Goal: Information Seeking & Learning: Learn about a topic

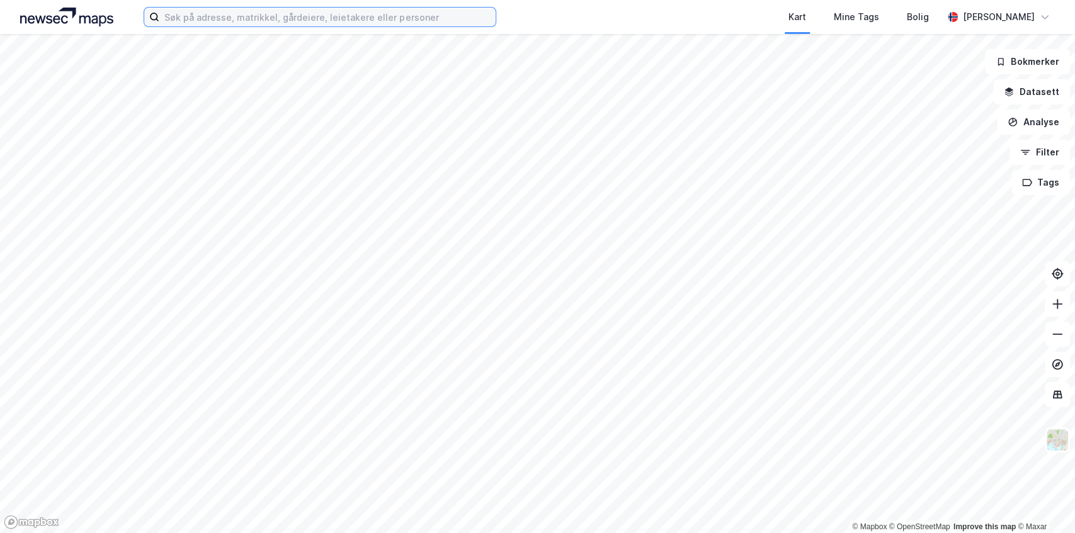
click at [394, 16] on input at bounding box center [327, 17] width 336 height 19
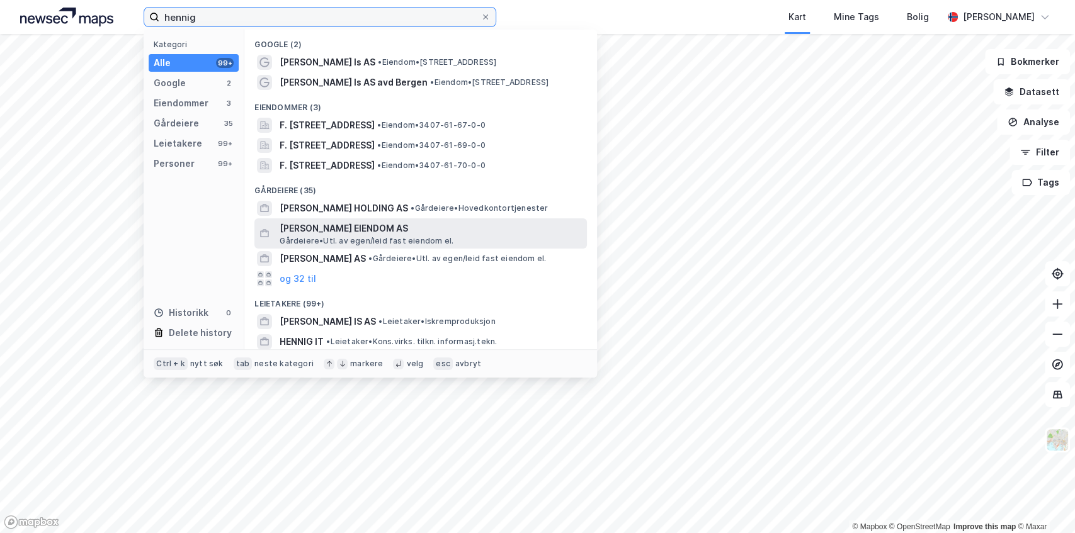
type input "hennig"
click at [302, 227] on span "[PERSON_NAME] EIENDOM AS" at bounding box center [431, 228] width 302 height 15
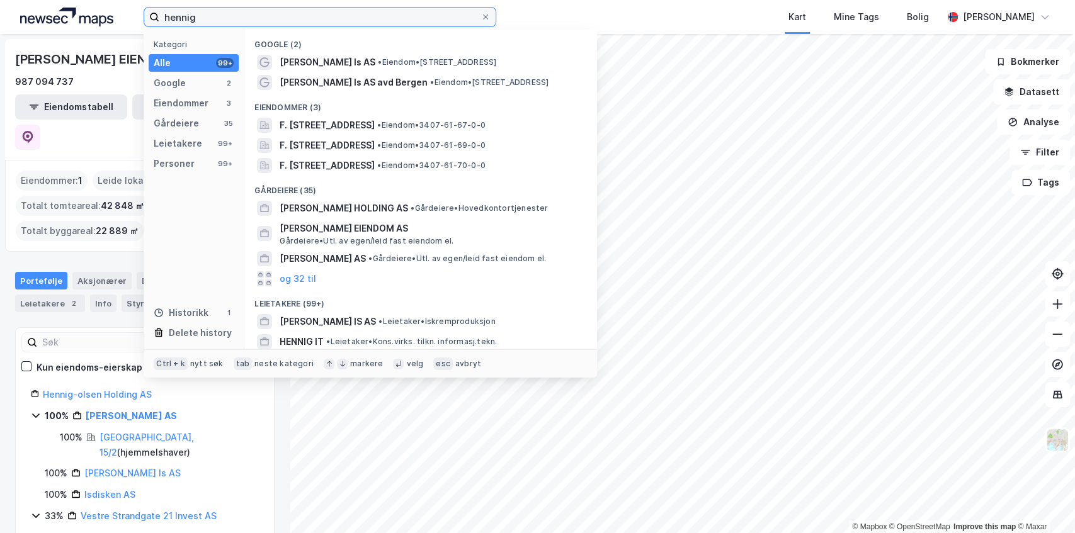
click at [211, 18] on input "hennig" at bounding box center [319, 17] width 321 height 19
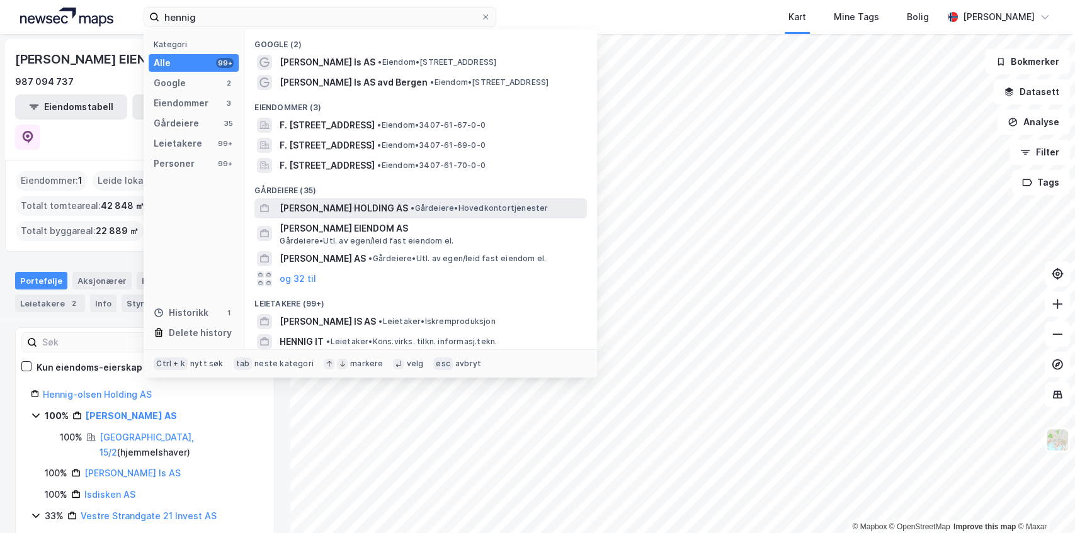
click at [329, 210] on span "[PERSON_NAME] HOLDING AS" at bounding box center [344, 208] width 128 height 15
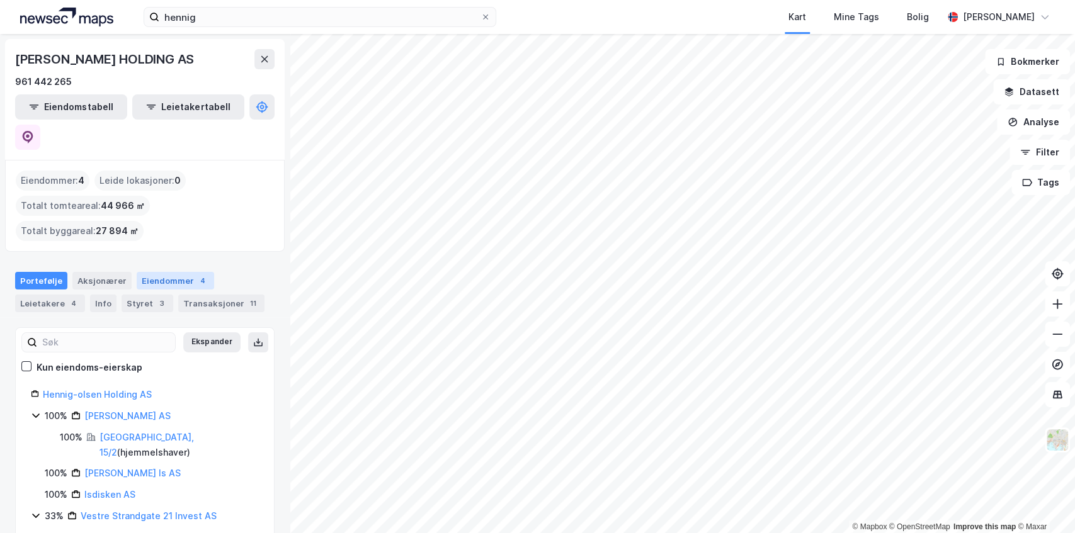
click at [162, 272] on div "Eiendommer 4" at bounding box center [175, 281] width 77 height 18
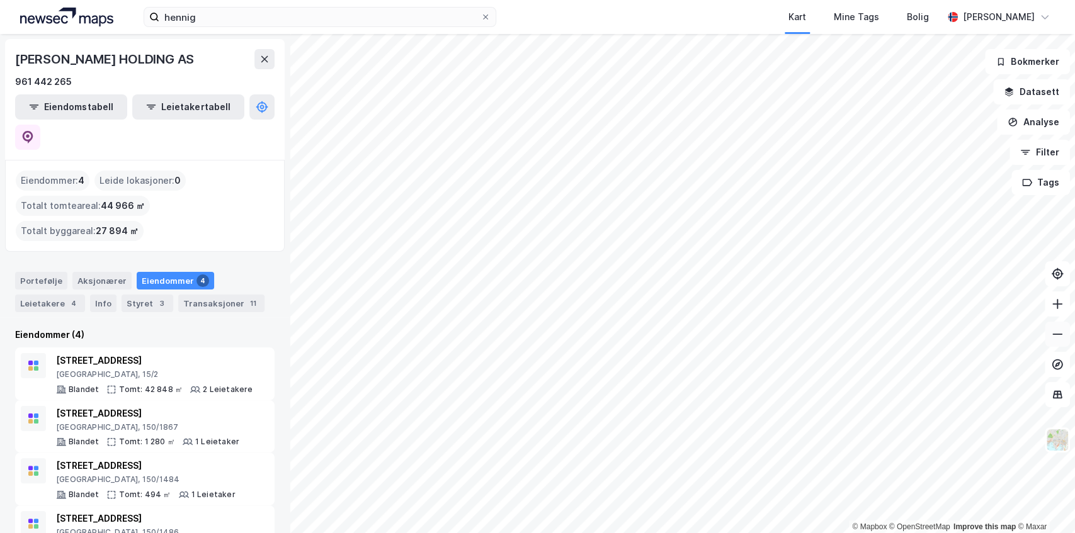
click at [1055, 343] on button at bounding box center [1057, 334] width 25 height 25
click at [1055, 303] on icon at bounding box center [1057, 304] width 13 height 13
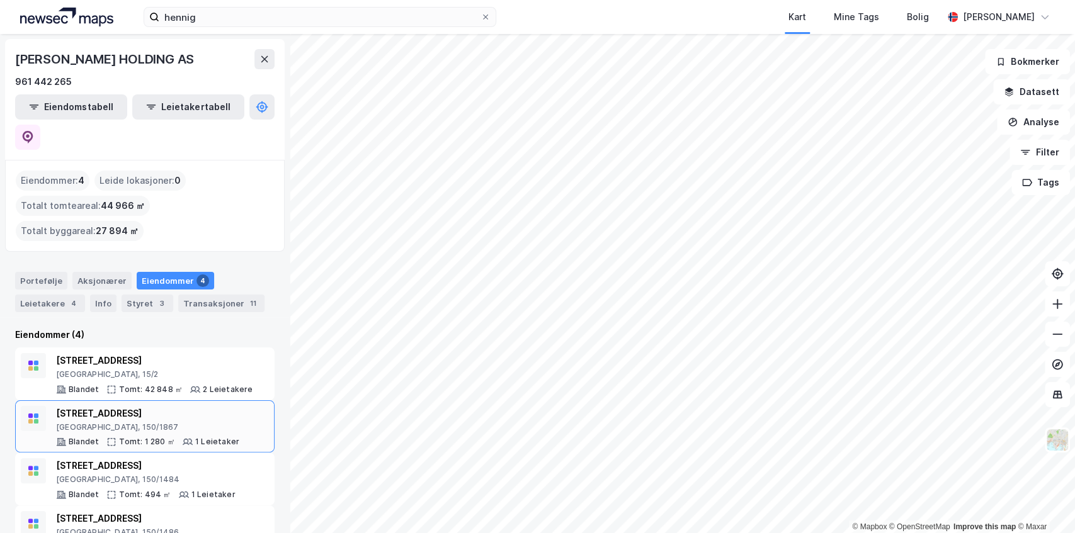
click at [105, 406] on div "[STREET_ADDRESS]" at bounding box center [147, 413] width 183 height 15
click at [97, 458] on div "[STREET_ADDRESS]" at bounding box center [145, 465] width 179 height 15
click at [1058, 303] on icon at bounding box center [1057, 304] width 13 height 13
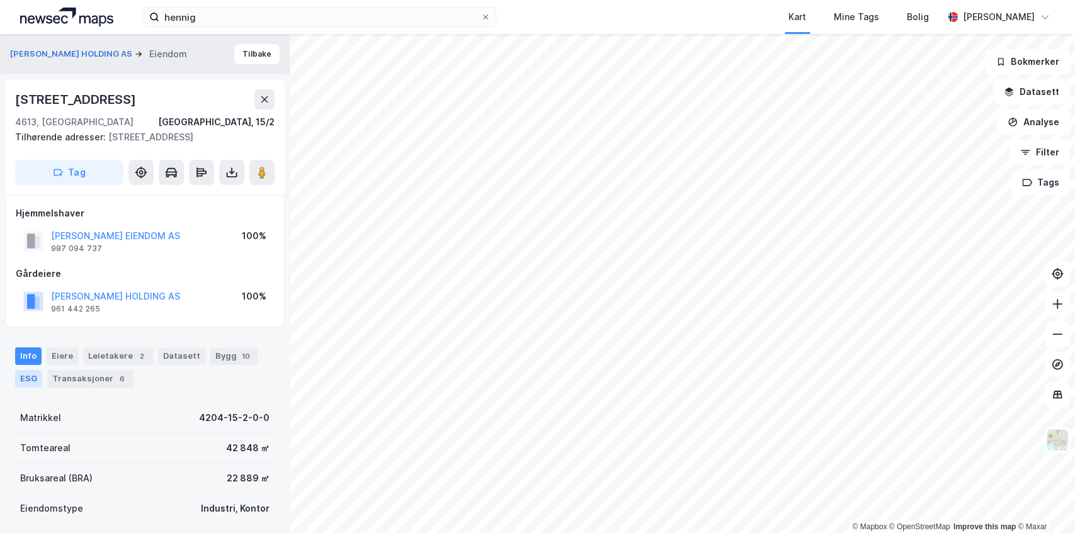
click at [31, 378] on div "ESG" at bounding box center [28, 379] width 27 height 18
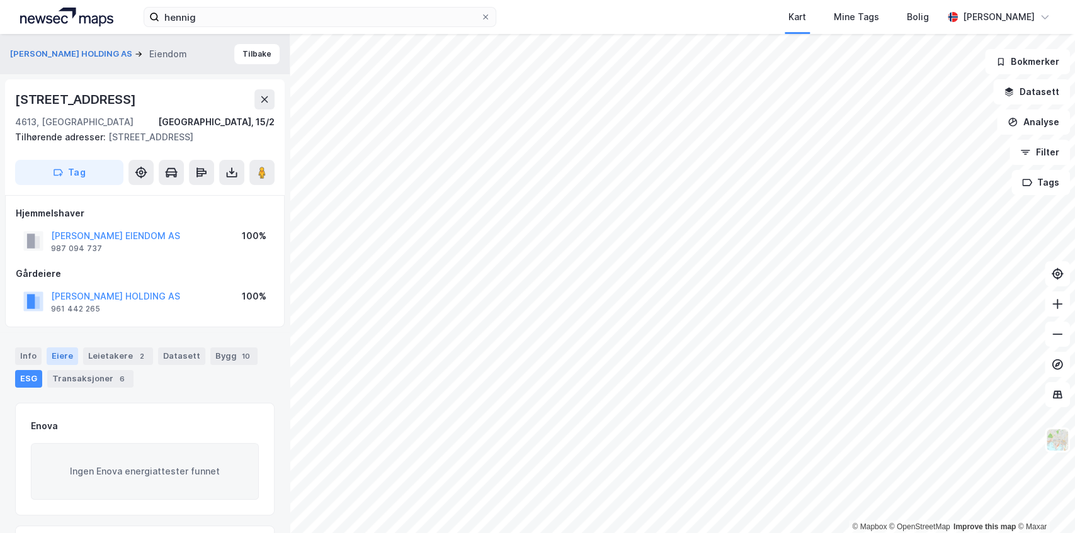
click at [54, 356] on div "Eiere" at bounding box center [62, 357] width 31 height 18
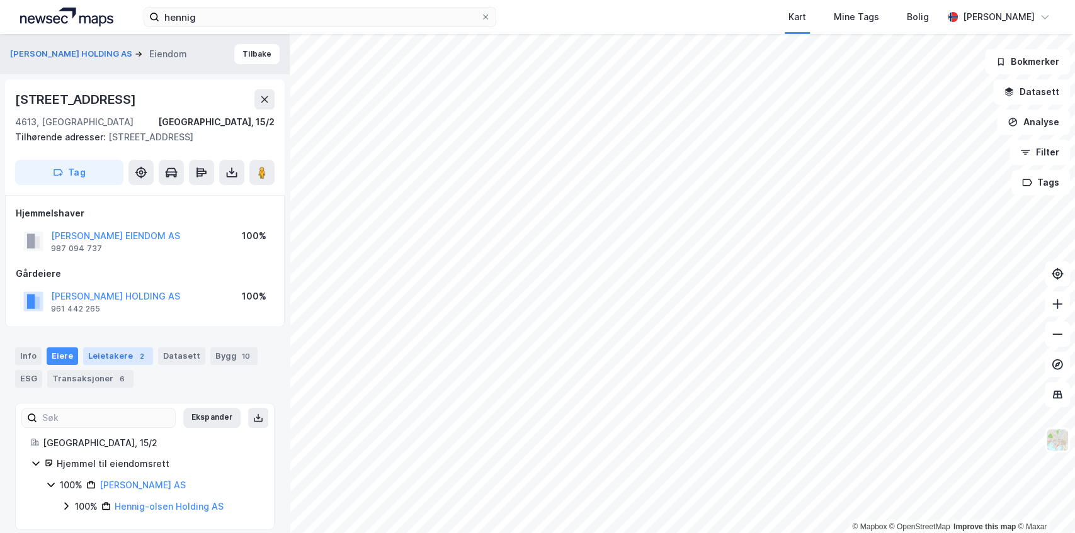
click at [110, 356] on div "Leietakere 2" at bounding box center [118, 357] width 70 height 18
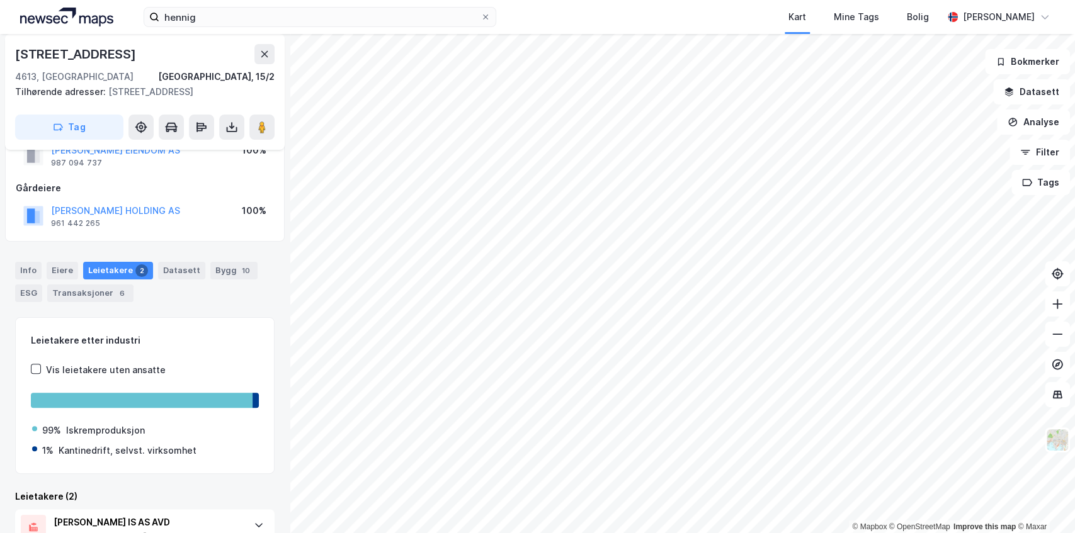
scroll to position [86, 0]
click at [220, 276] on div "Bygg 10" at bounding box center [233, 270] width 47 height 18
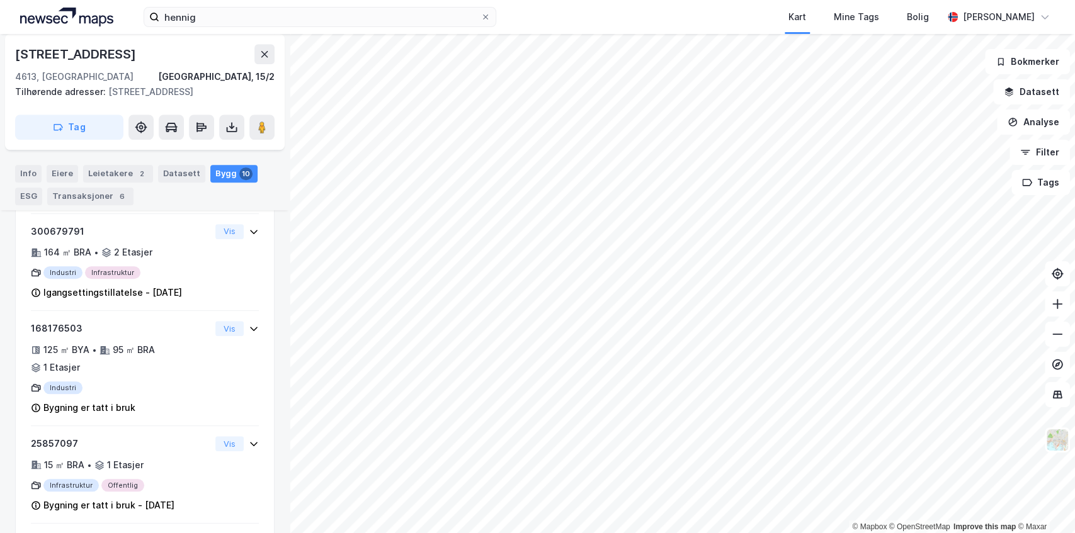
scroll to position [327, 0]
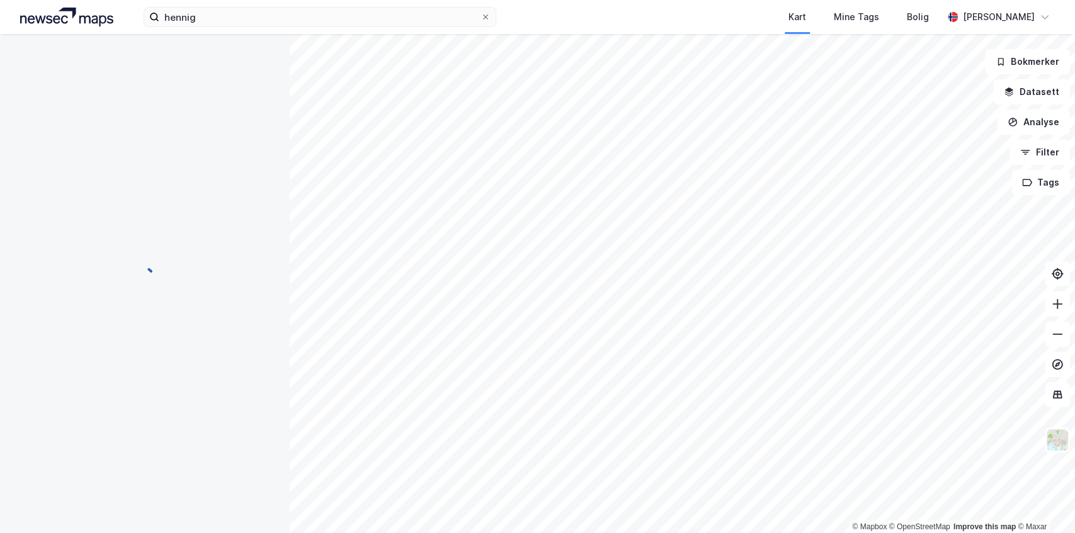
scroll to position [9, 0]
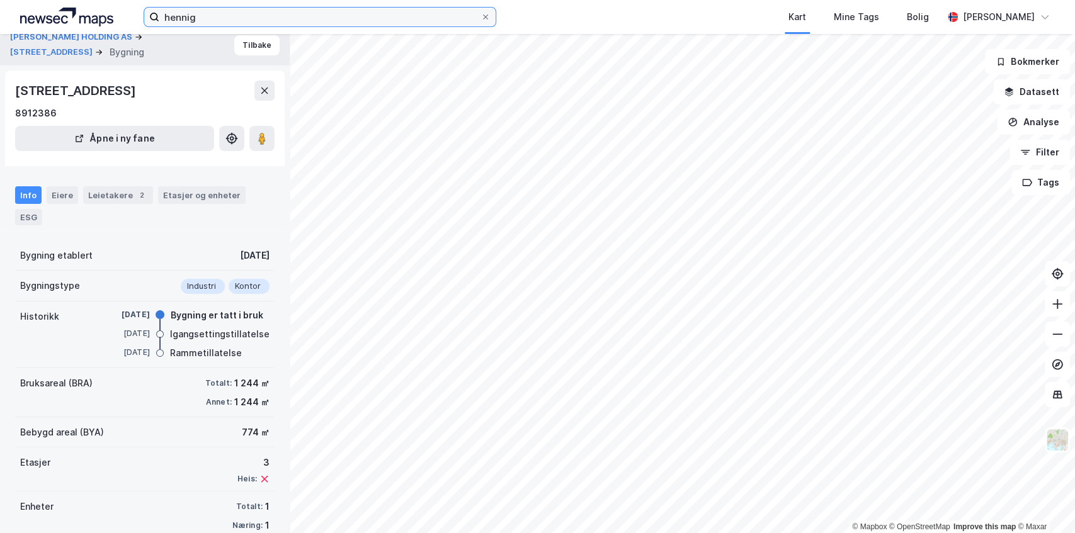
click at [229, 18] on input "hennig" at bounding box center [319, 17] width 321 height 19
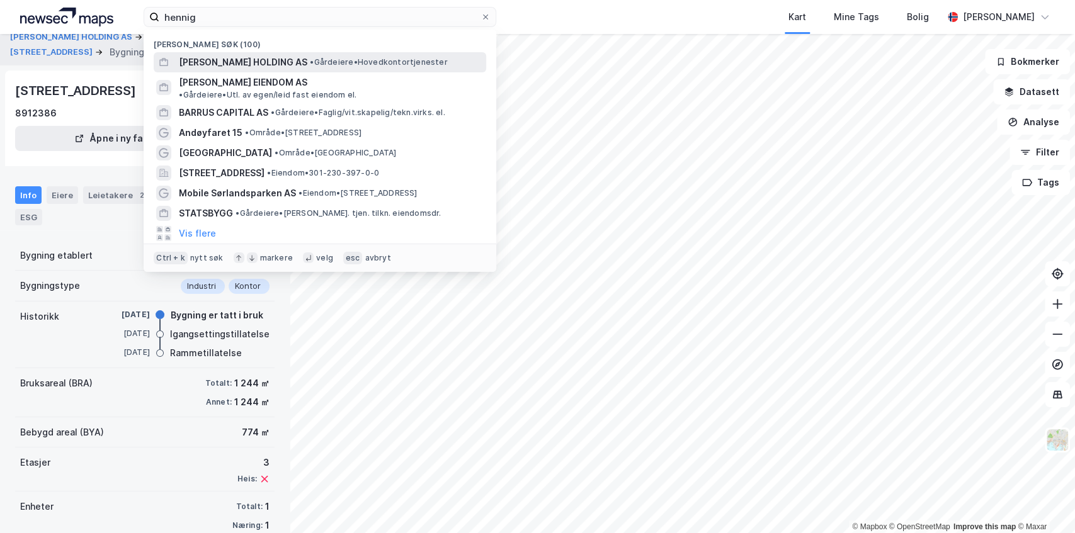
click at [237, 59] on span "[PERSON_NAME] HOLDING AS" at bounding box center [243, 62] width 128 height 15
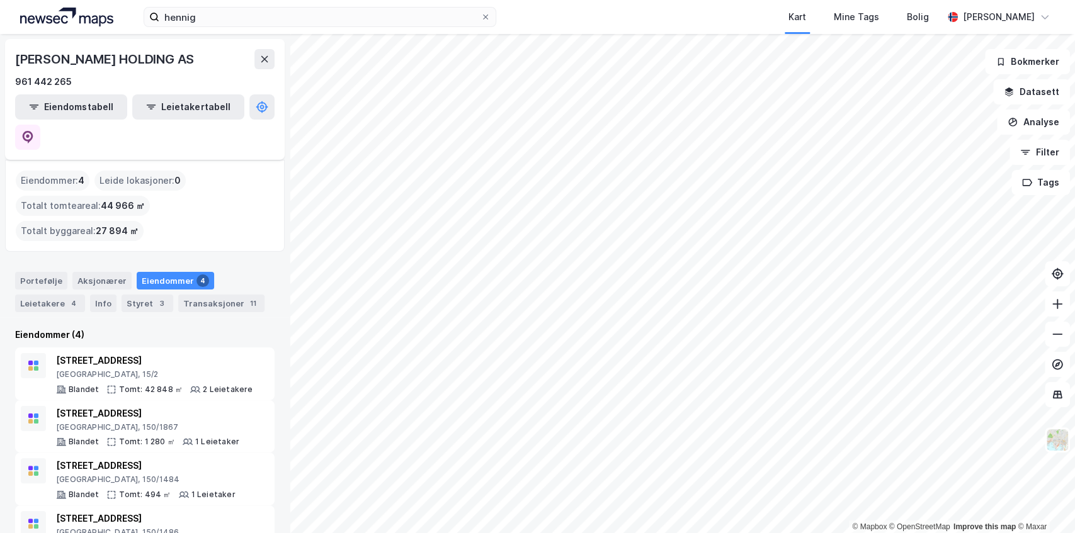
scroll to position [8, 0]
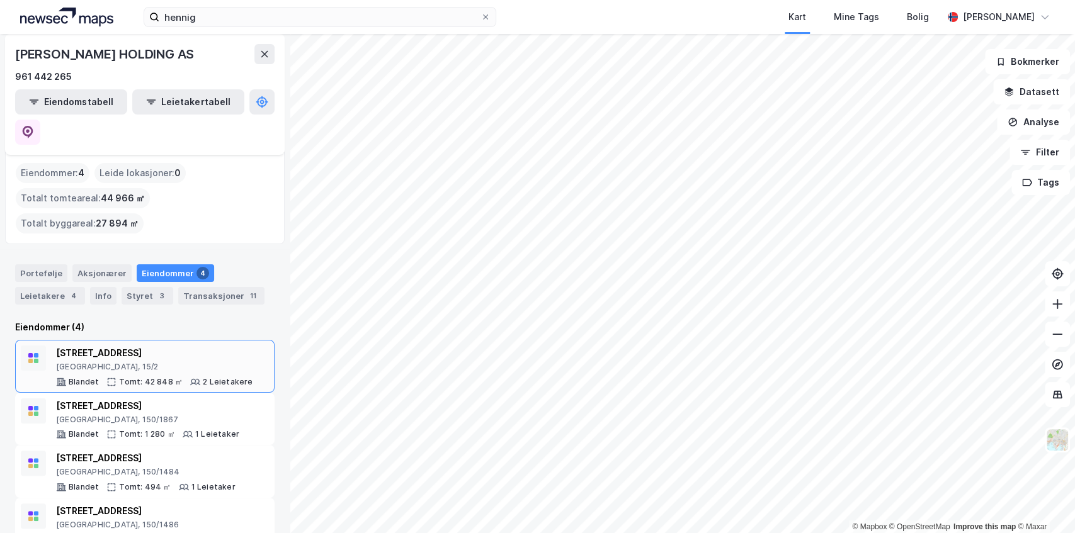
click at [101, 346] on div "[STREET_ADDRESS]" at bounding box center [154, 353] width 197 height 15
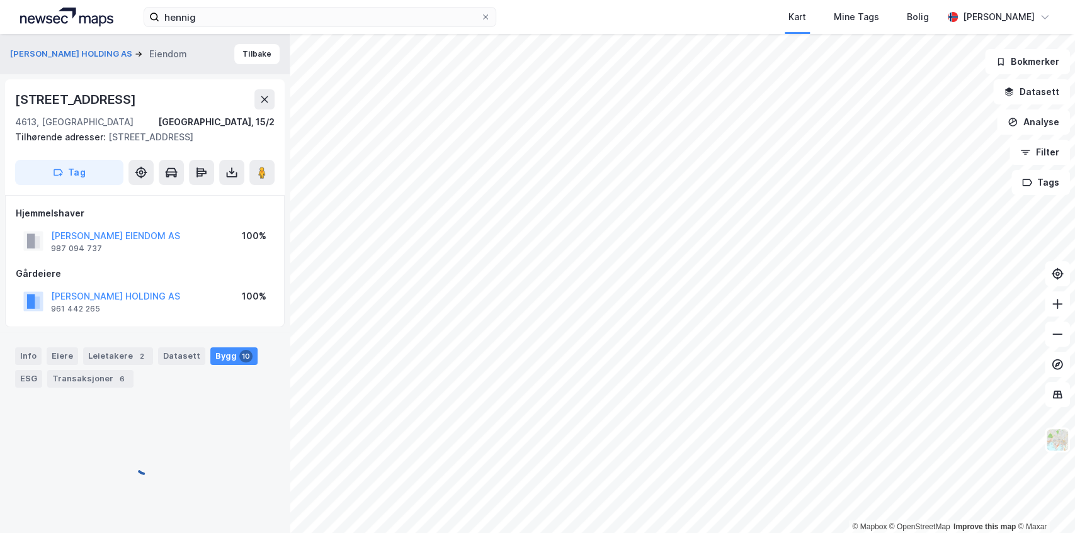
scroll to position [9, 0]
